Goal: Find specific page/section: Find specific page/section

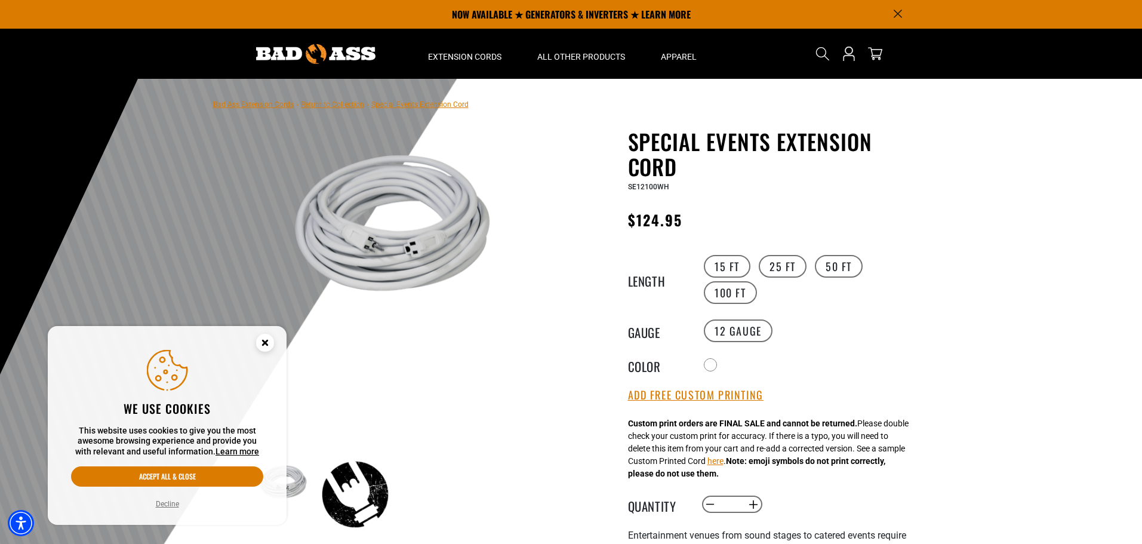
click at [263, 340] on icon "Cookie Consent" at bounding box center [265, 342] width 4 height 4
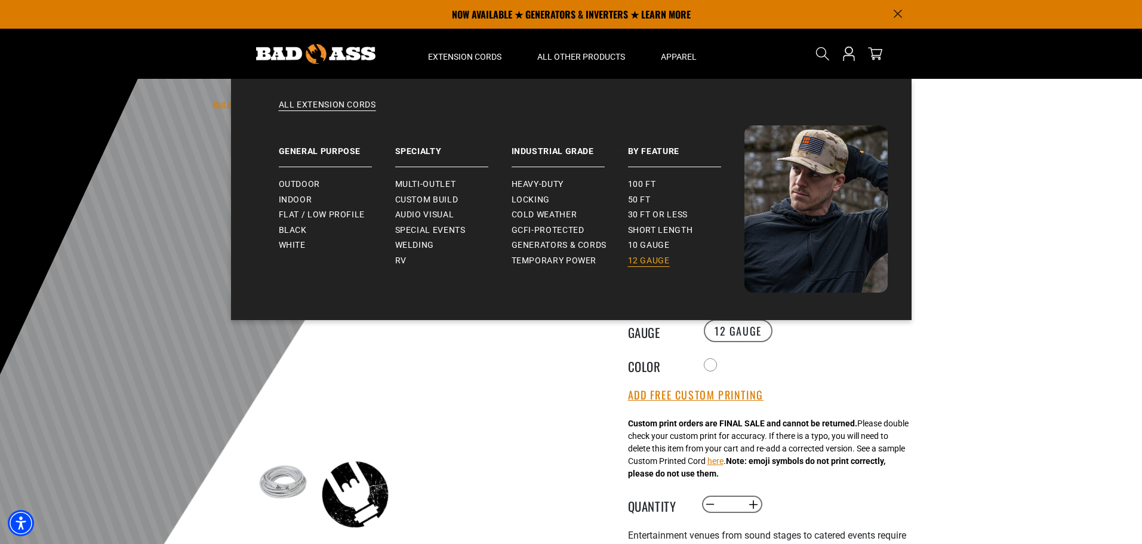
click at [651, 258] on span "12 gauge" at bounding box center [649, 260] width 42 height 11
